Goal: Task Accomplishment & Management: Complete application form

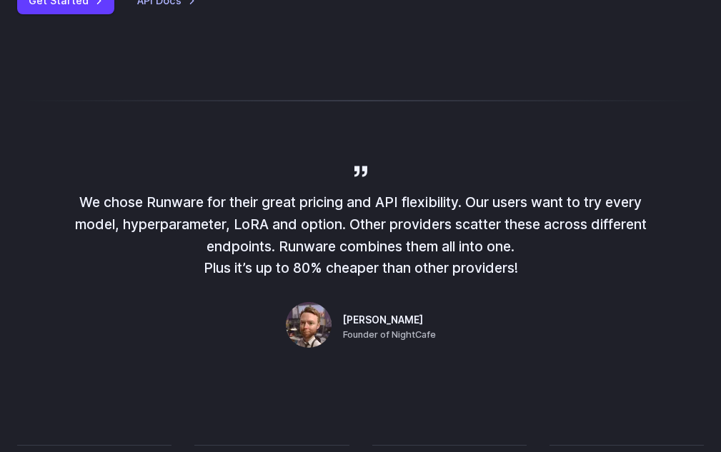
scroll to position [458, 0]
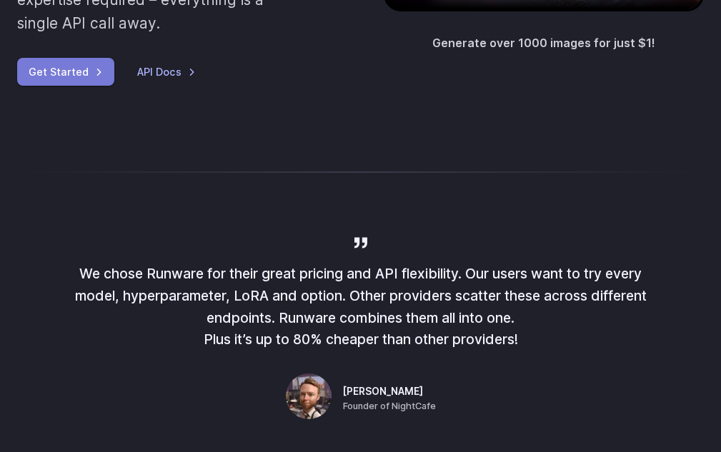
click at [69, 69] on link "Get Started" at bounding box center [65, 72] width 97 height 28
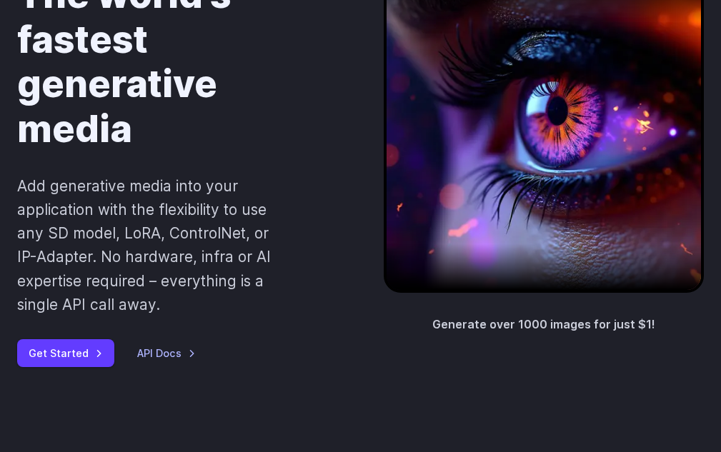
scroll to position [172, 0]
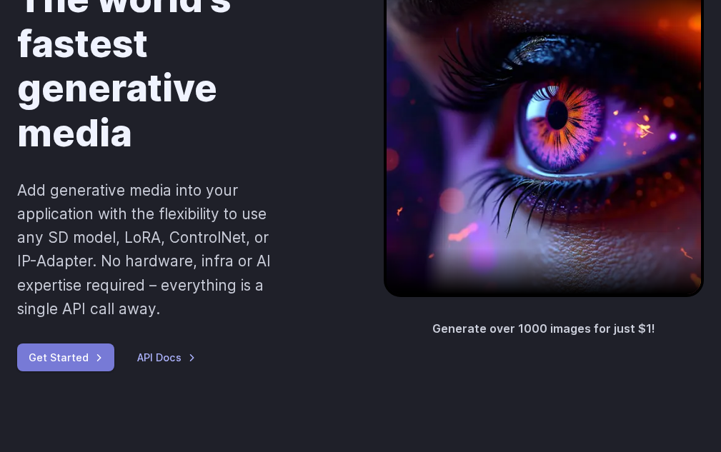
click at [76, 355] on link "Get Started" at bounding box center [65, 358] width 97 height 28
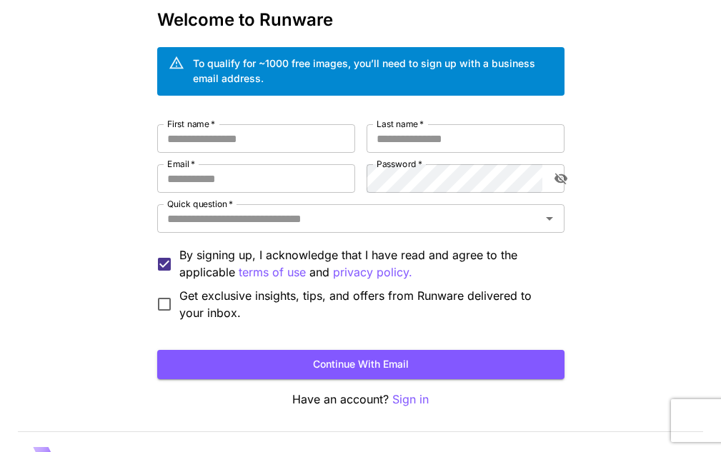
scroll to position [104, 0]
